Goal: Use online tool/utility: Utilize a website feature to perform a specific function

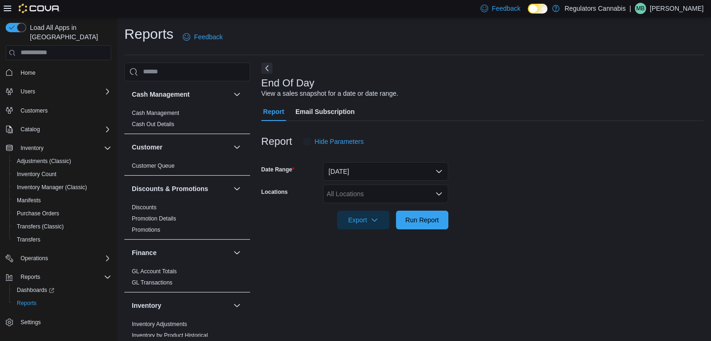
scroll to position [3, 0]
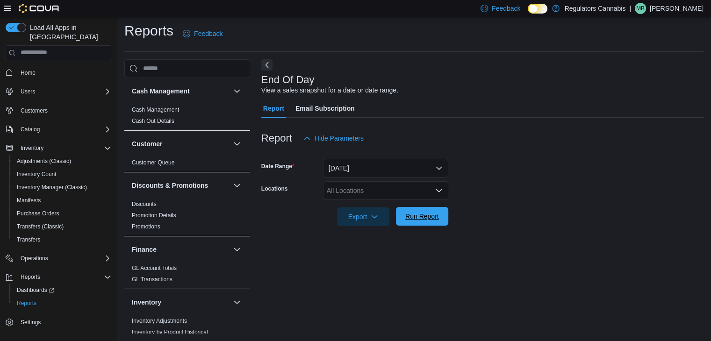
click at [413, 214] on span "Run Report" at bounding box center [422, 216] width 34 height 9
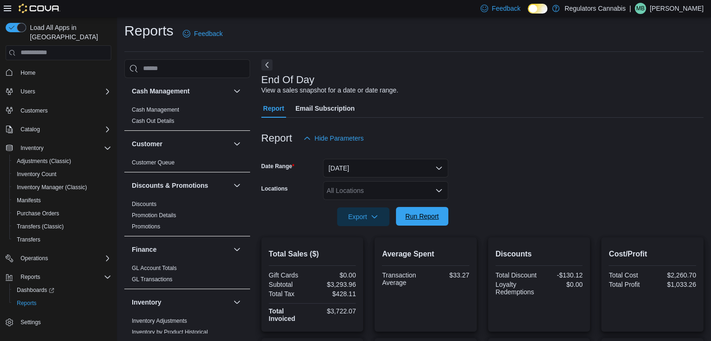
click at [417, 217] on span "Run Report" at bounding box center [422, 216] width 34 height 9
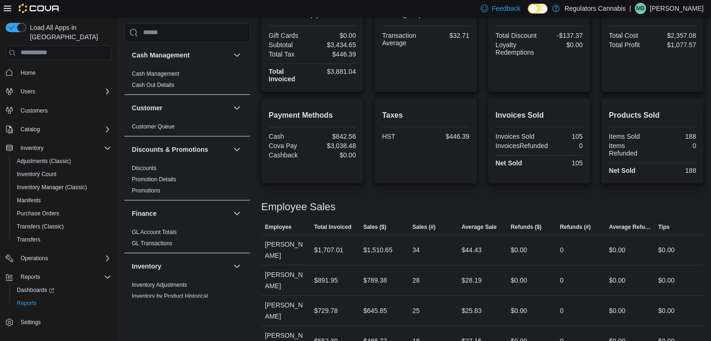
scroll to position [150, 0]
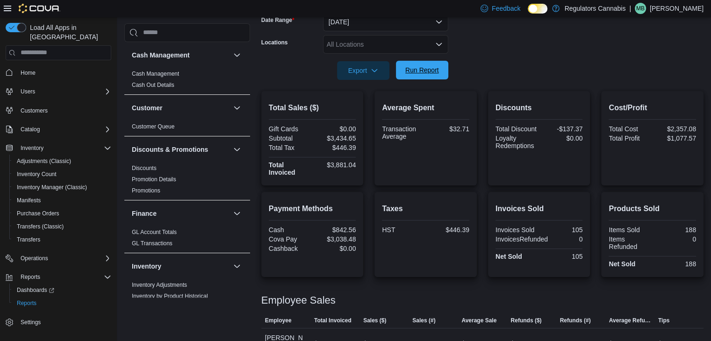
click at [425, 74] on span "Run Report" at bounding box center [422, 69] width 34 height 9
